Goal: Transaction & Acquisition: Purchase product/service

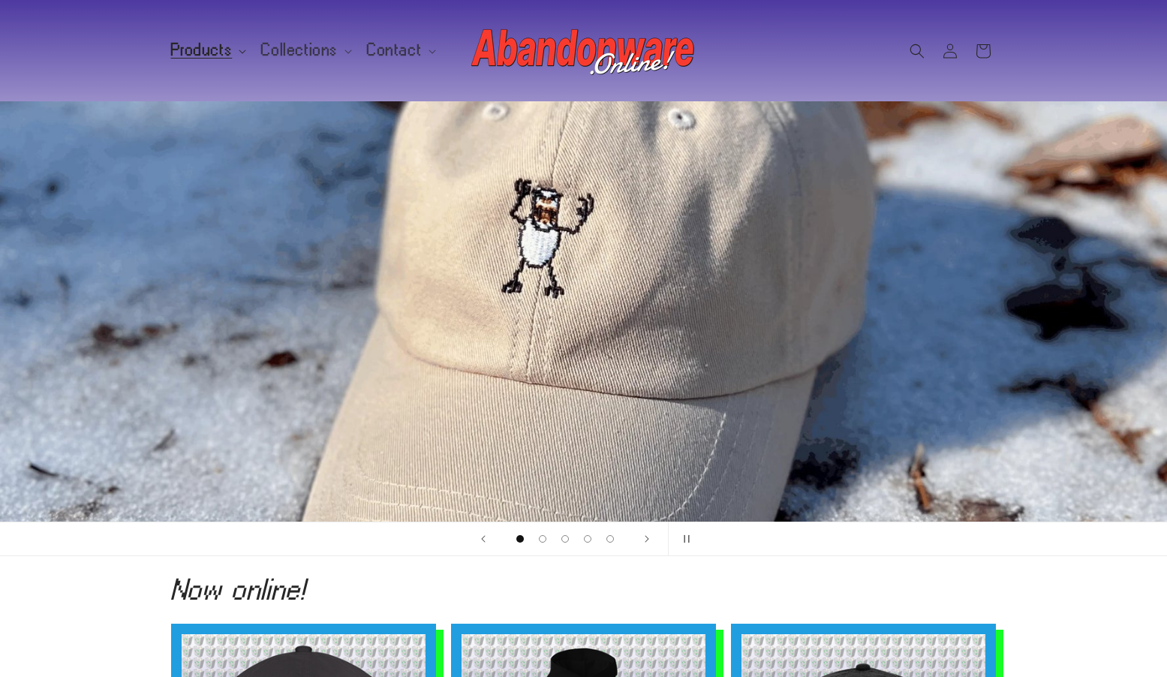
click at [221, 47] on span "Products" at bounding box center [202, 51] width 62 height 14
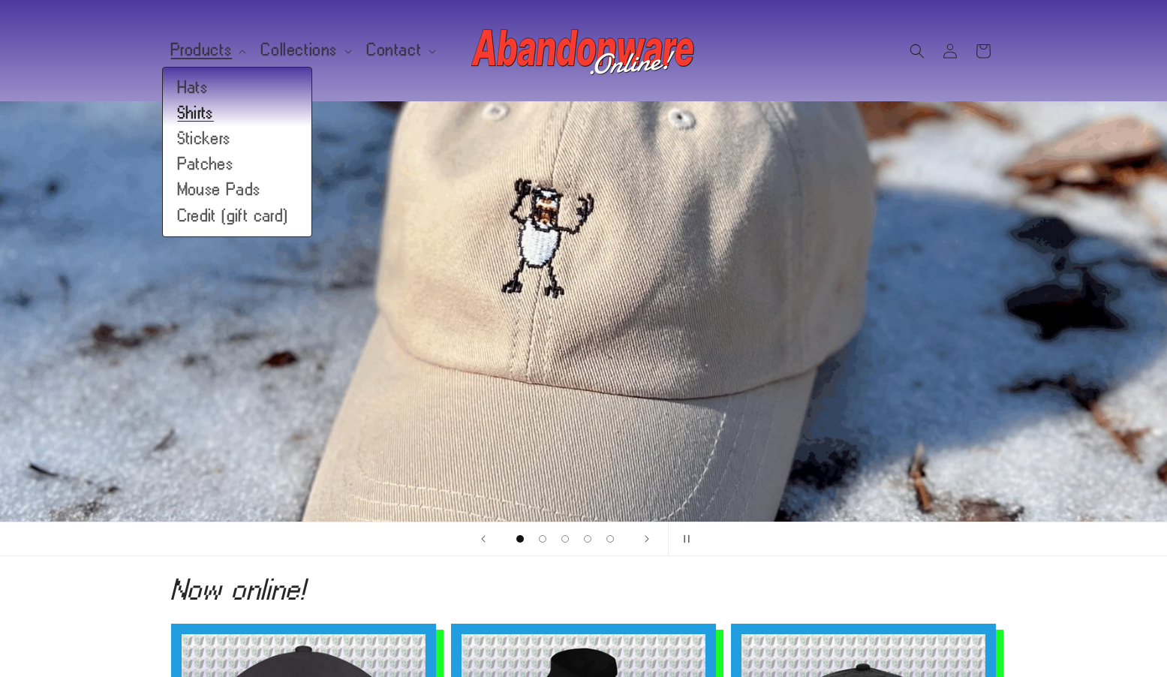
click at [203, 109] on link "Shirts" at bounding box center [237, 114] width 149 height 26
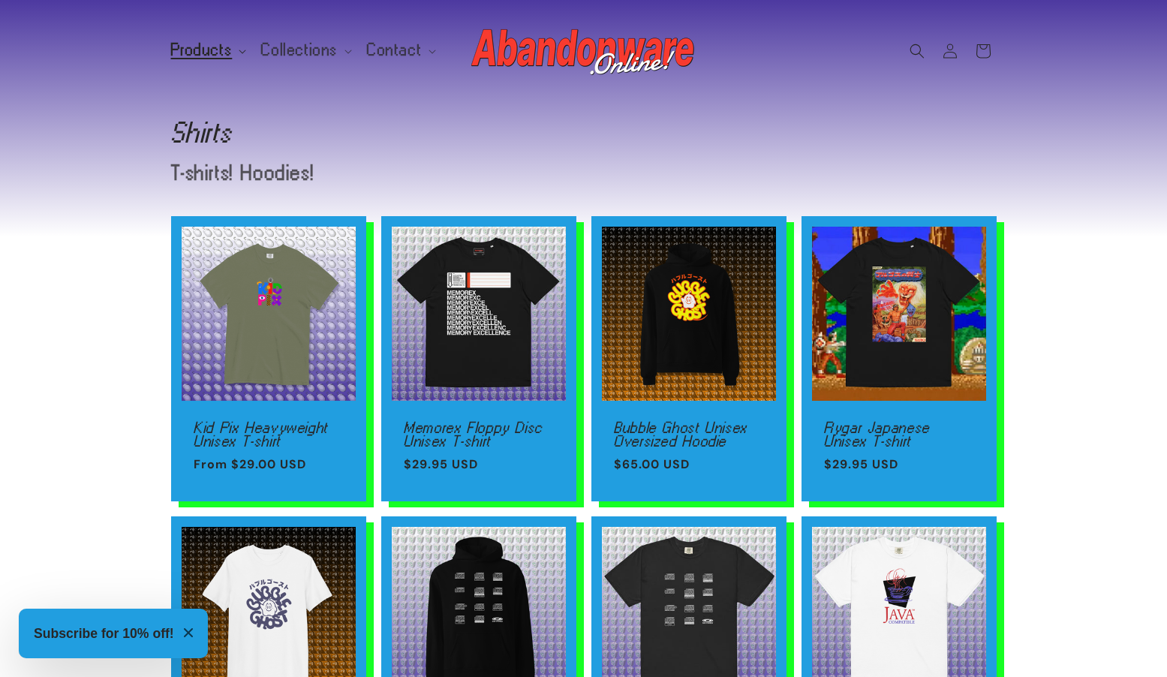
click at [198, 55] on span "Products" at bounding box center [202, 51] width 62 height 14
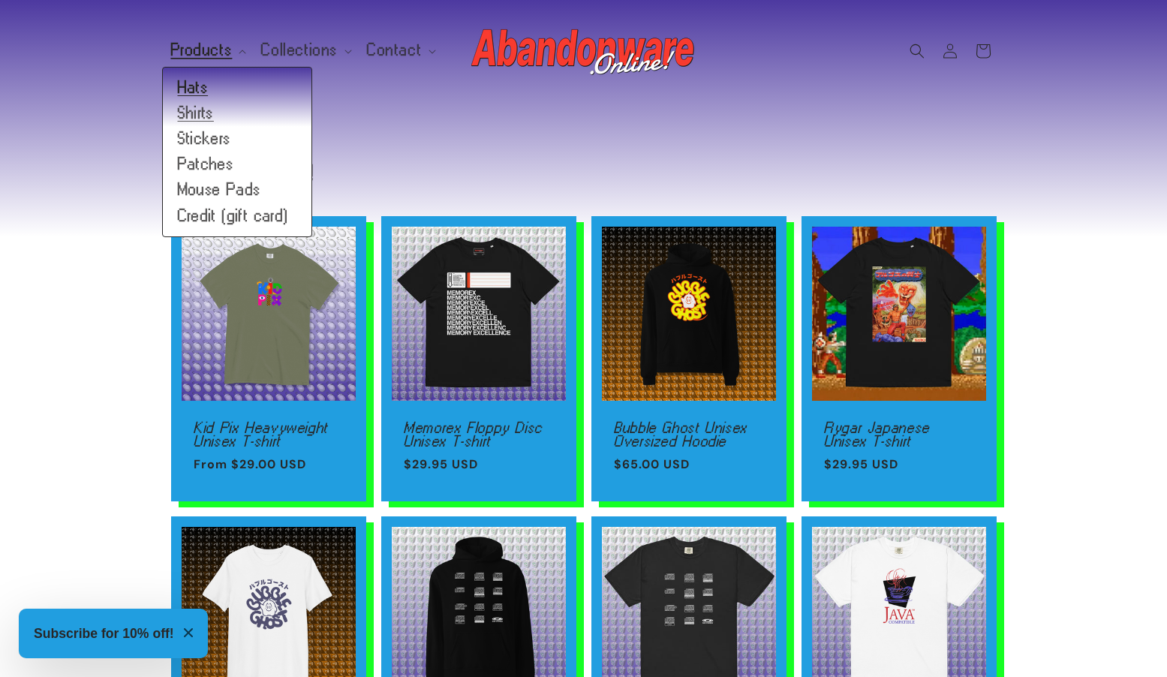
click at [207, 80] on link "Hats" at bounding box center [237, 88] width 149 height 26
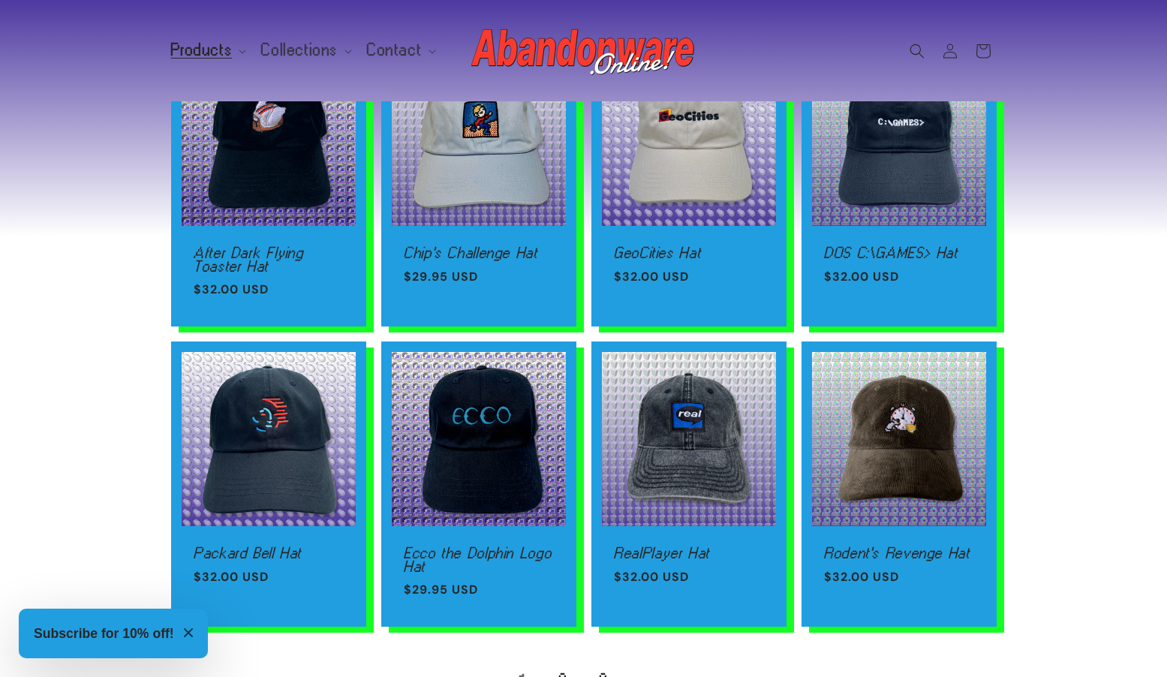
scroll to position [814, 0]
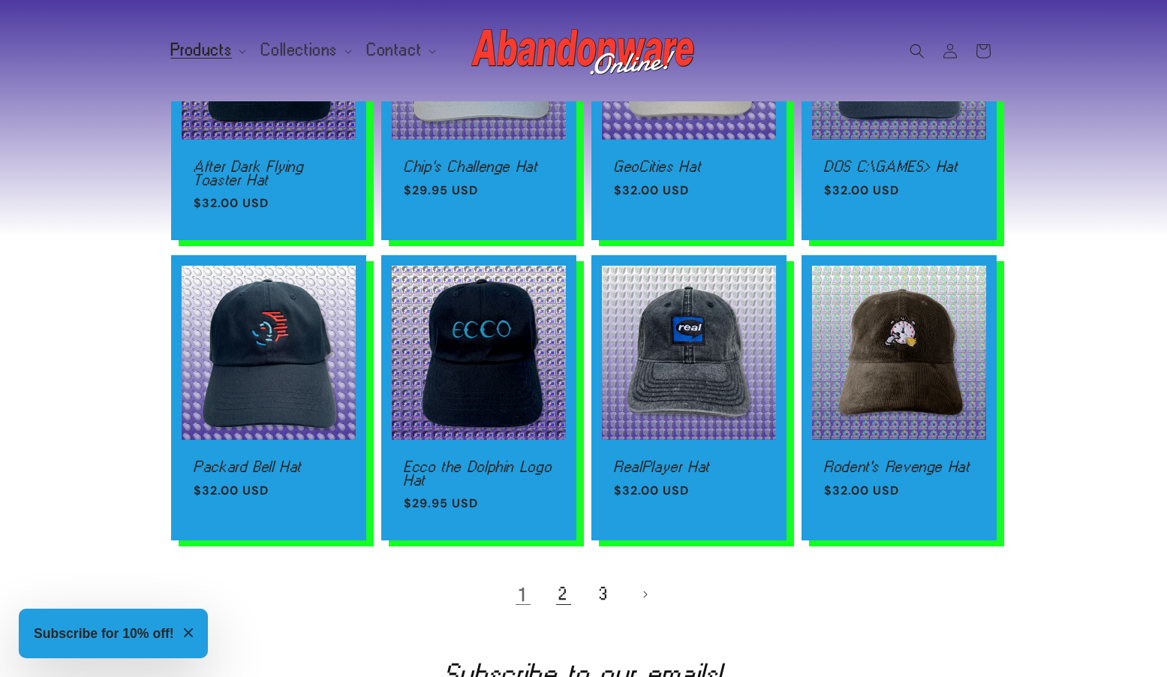
click at [568, 611] on link "2" at bounding box center [563, 594] width 33 height 33
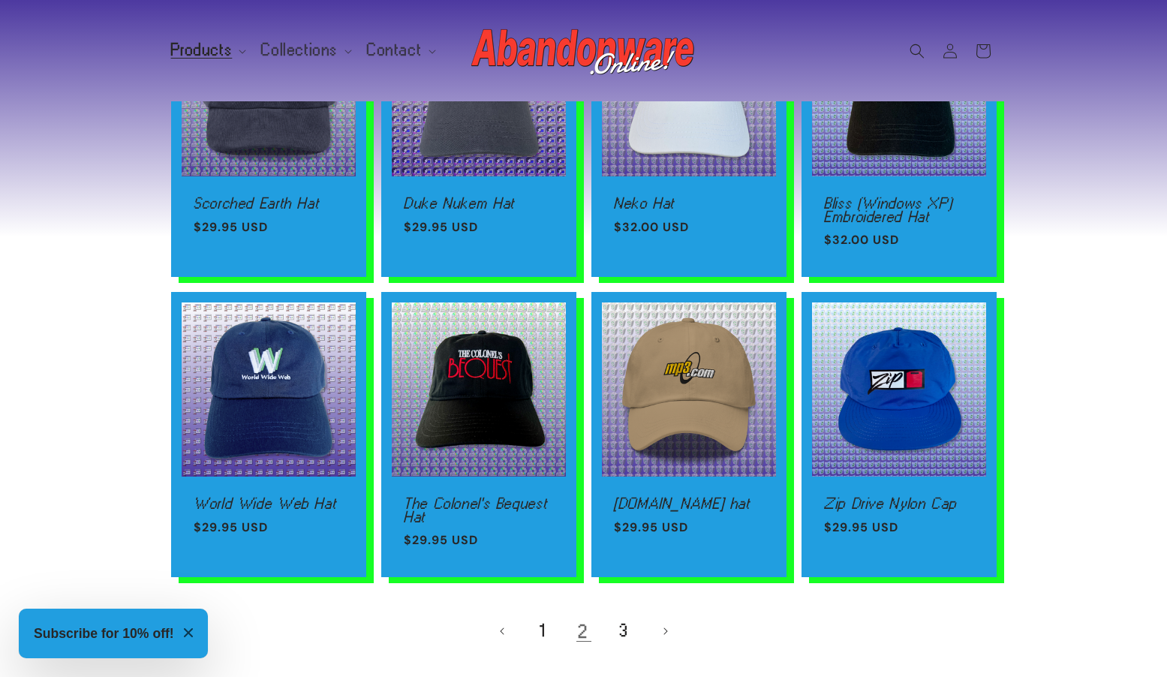
scroll to position [1011, 0]
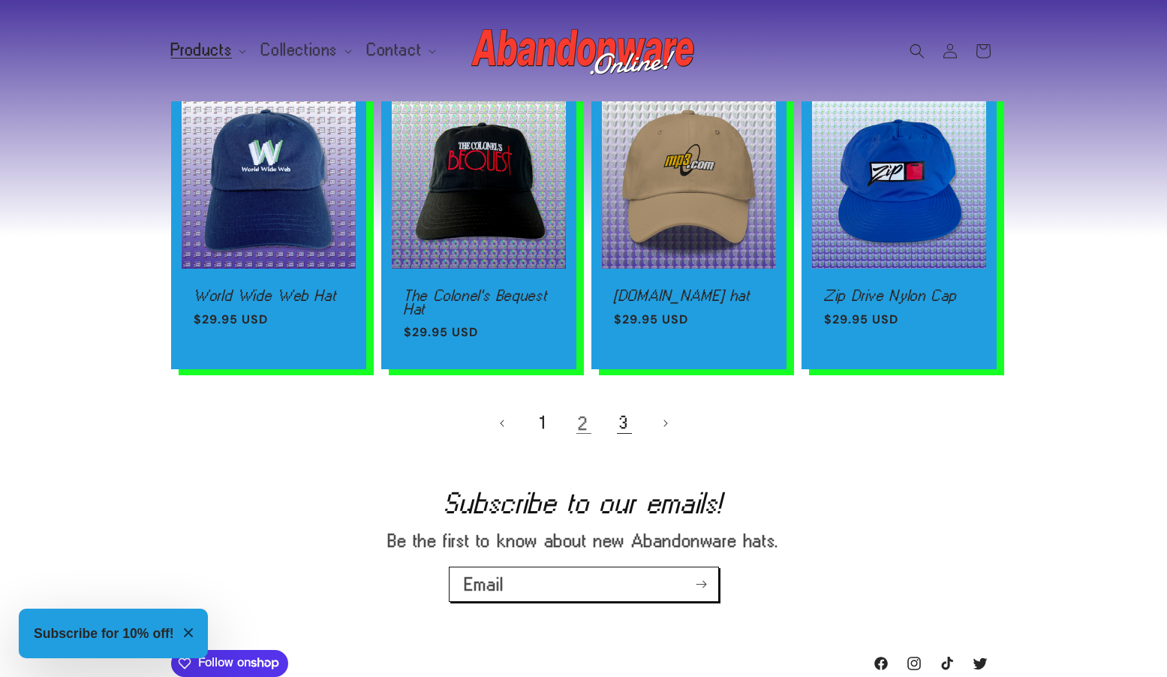
click at [637, 420] on link "3" at bounding box center [624, 423] width 33 height 33
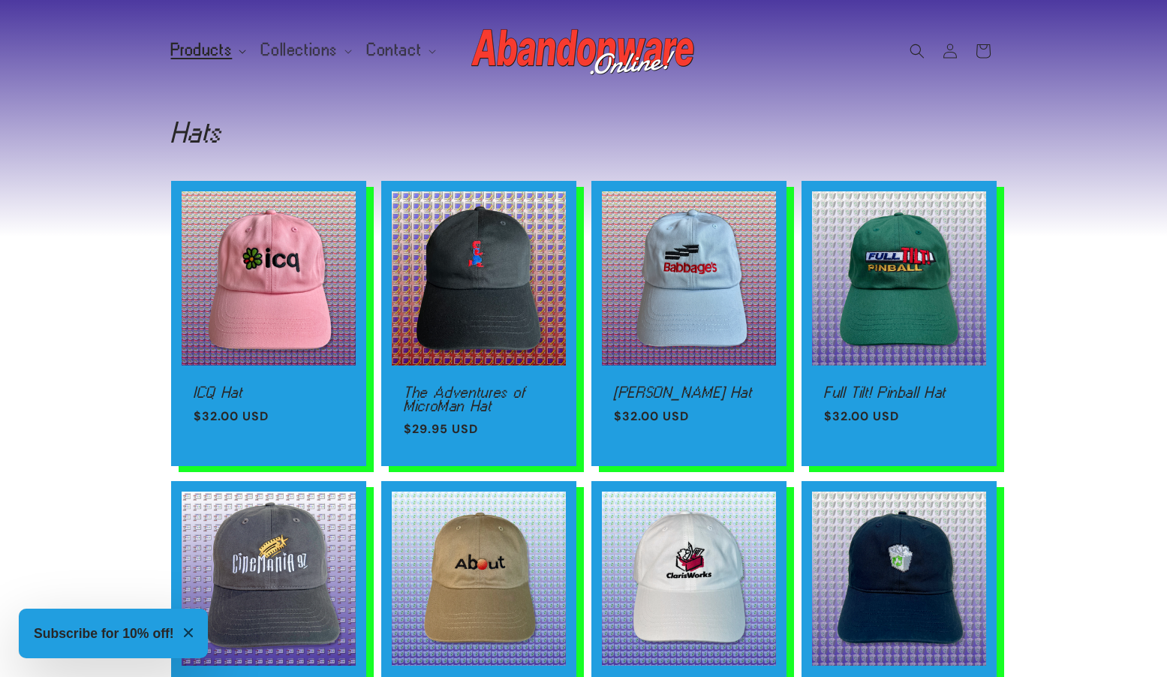
click at [212, 45] on span "Products" at bounding box center [202, 51] width 62 height 14
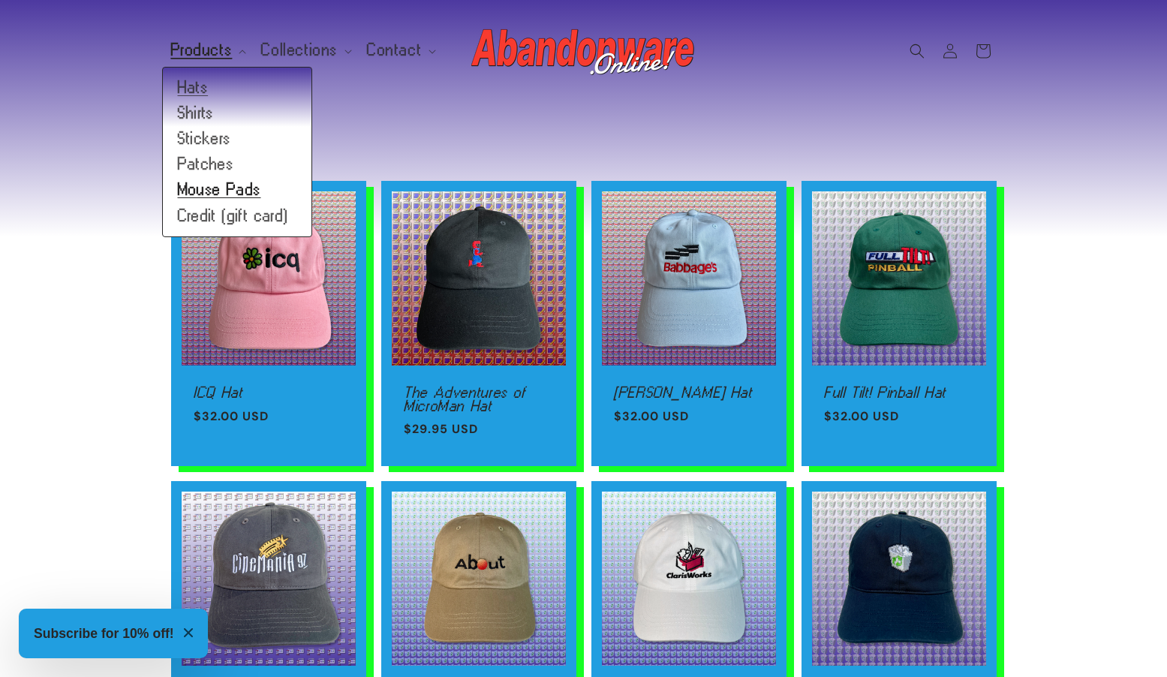
click at [220, 189] on link "Mouse Pads" at bounding box center [237, 190] width 149 height 26
